Goal: Information Seeking & Learning: Learn about a topic

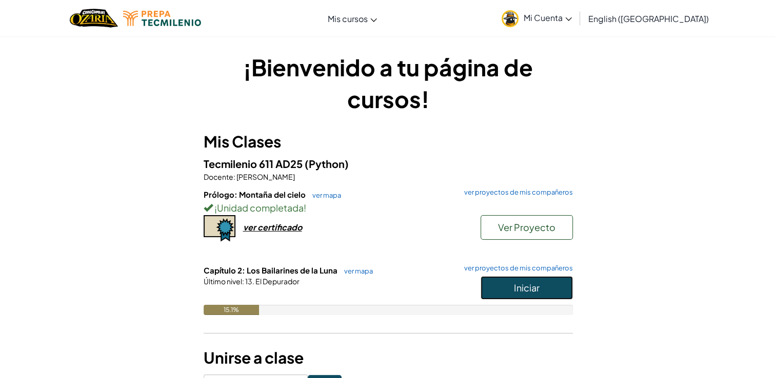
click at [538, 289] on span "Iniciar" at bounding box center [527, 288] width 26 height 12
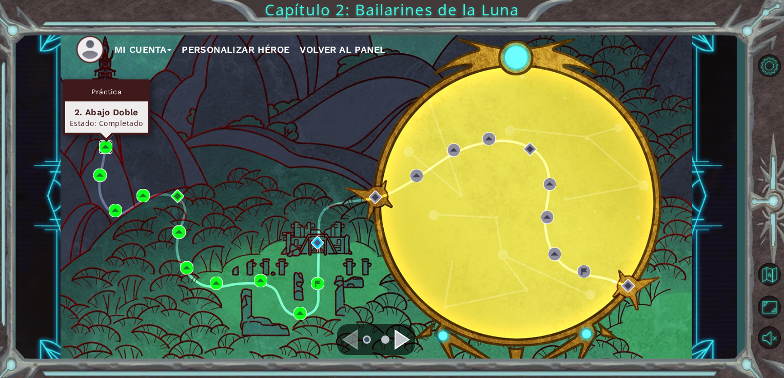
click at [107, 142] on img at bounding box center [105, 147] width 13 height 13
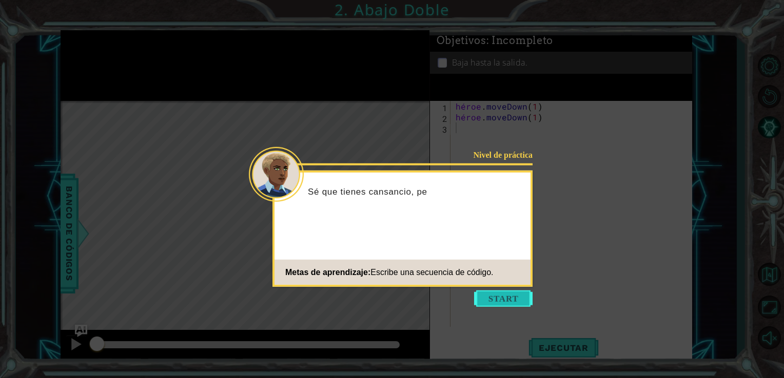
click at [502, 299] on button "Empezar" at bounding box center [503, 299] width 58 height 16
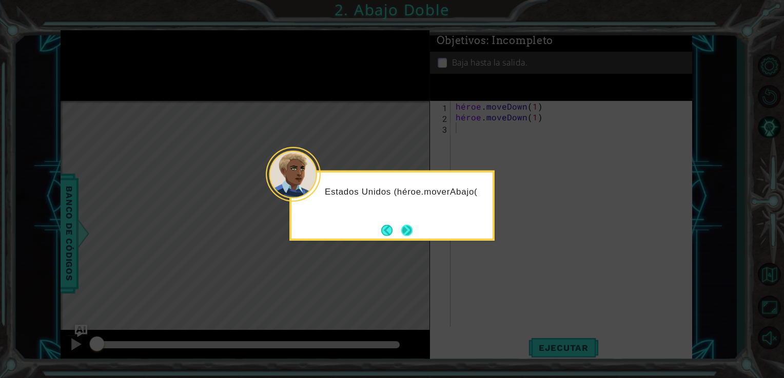
click at [405, 234] on button "Próximo" at bounding box center [406, 230] width 11 height 11
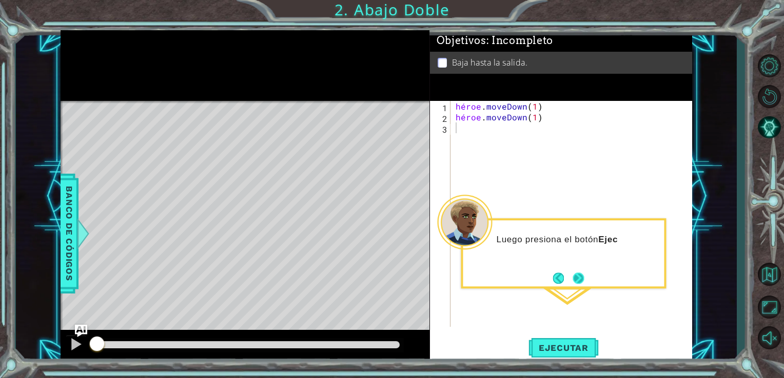
click at [579, 282] on button "Próximo" at bounding box center [577, 278] width 11 height 11
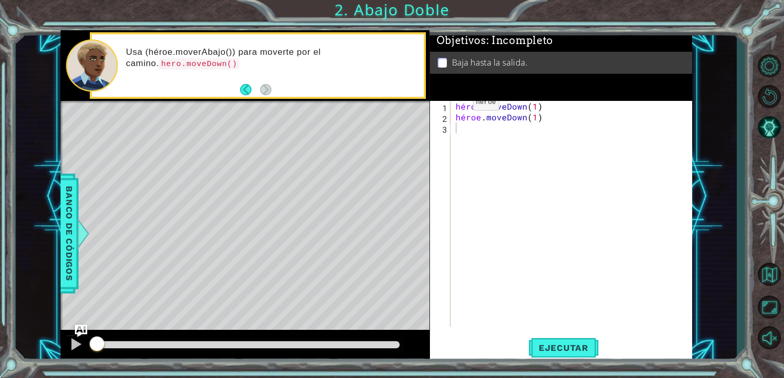
click at [454, 105] on div "1 2 3 héroe . moveDown ( 1 ) héroe . moveDown ( 1 ) ההההההההההההההההההההההההההה…" at bounding box center [560, 214] width 260 height 226
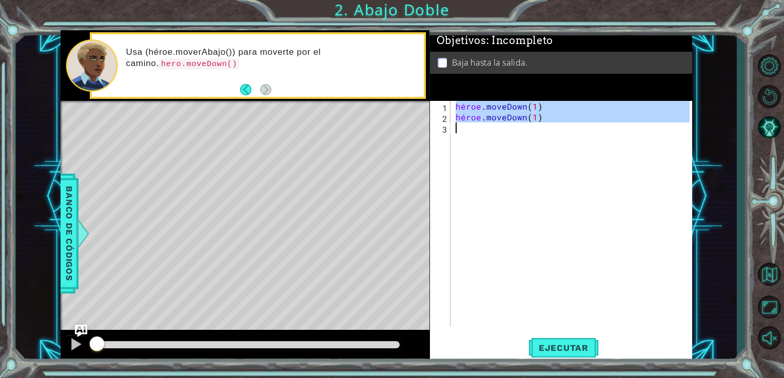
drag, startPoint x: 454, startPoint y: 105, endPoint x: 536, endPoint y: 129, distance: 85.5
click at [536, 129] on div "héroe . moveDown ( 1 ) héroe . moveDown ( 1 )" at bounding box center [574, 225] width 242 height 248
type textarea "hero.moveDown(1)"
click at [546, 199] on div "héroe . moveDown ( 1 ) héroe . moveDown ( 1 )" at bounding box center [571, 214] width 236 height 226
